Goal: Find specific page/section: Find specific page/section

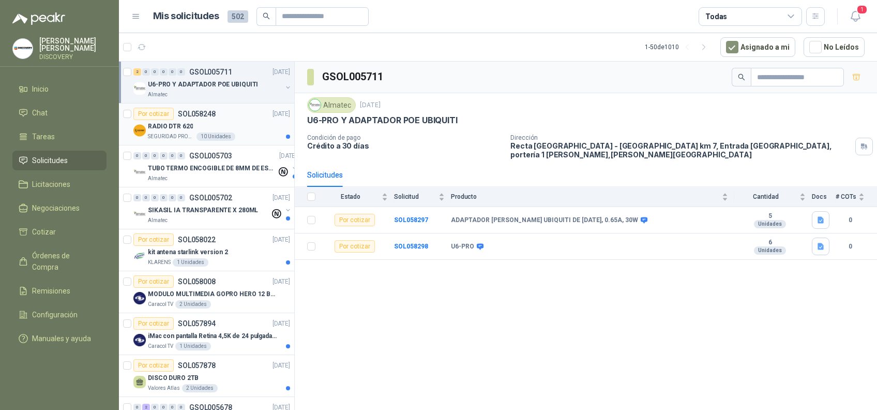
click at [231, 137] on div "SEGURIDAD PROVISER LTDA 10 Unidades" at bounding box center [219, 136] width 142 height 8
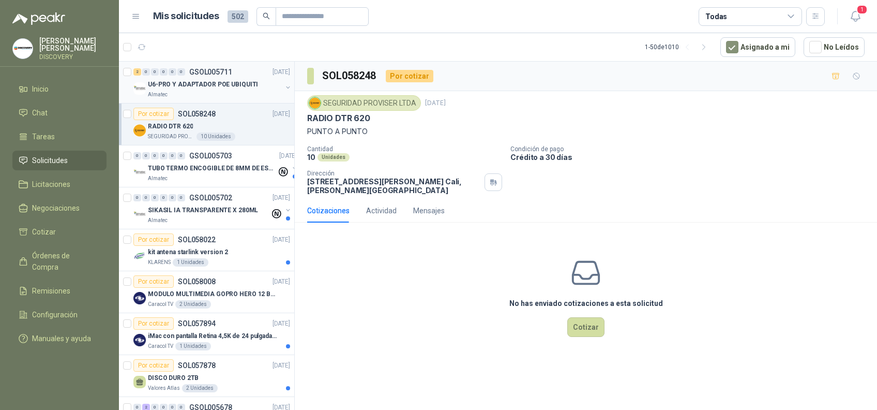
click at [245, 96] on div "Almatec" at bounding box center [215, 95] width 134 height 8
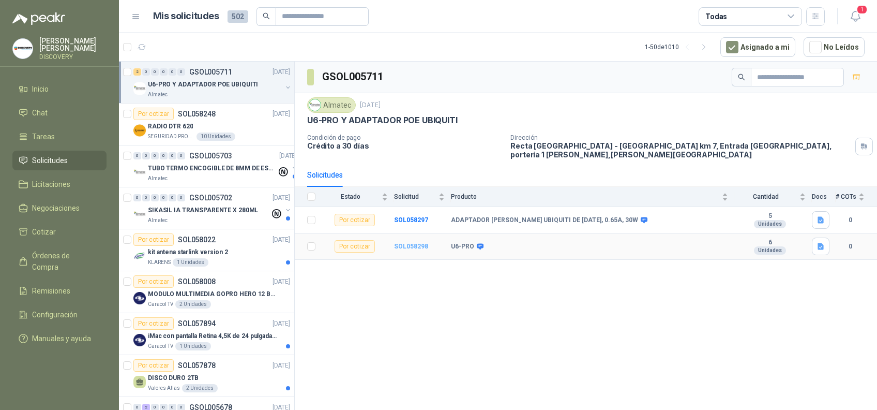
click at [420, 243] on b "SOL058298" at bounding box center [411, 246] width 34 height 7
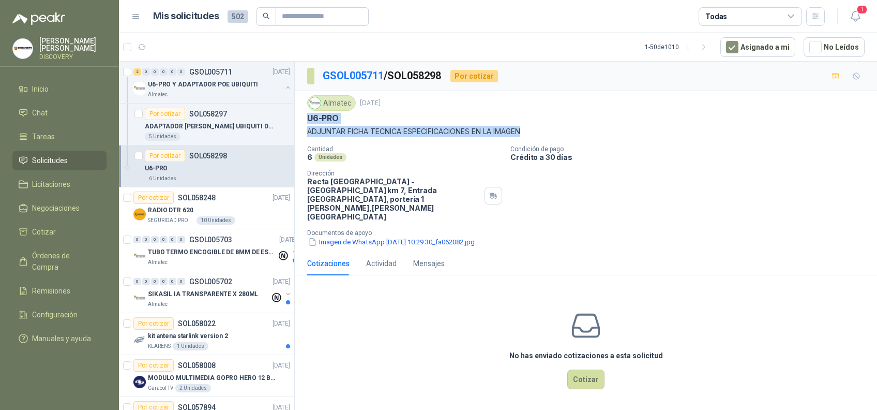
drag, startPoint x: 307, startPoint y: 121, endPoint x: 530, endPoint y: 125, distance: 222.5
click at [530, 125] on div "Almatec [DATE] U6-PRO ADJUNTAR FICHA TECNICA ESPECIFICACIONES EN LA IMAGEN" at bounding box center [586, 116] width 558 height 42
copy div "U6-PRO ADJUNTAR FICHA TECNICA ESPECIFICACIONES EN LA IMAGEN"
